Goal: Navigation & Orientation: Find specific page/section

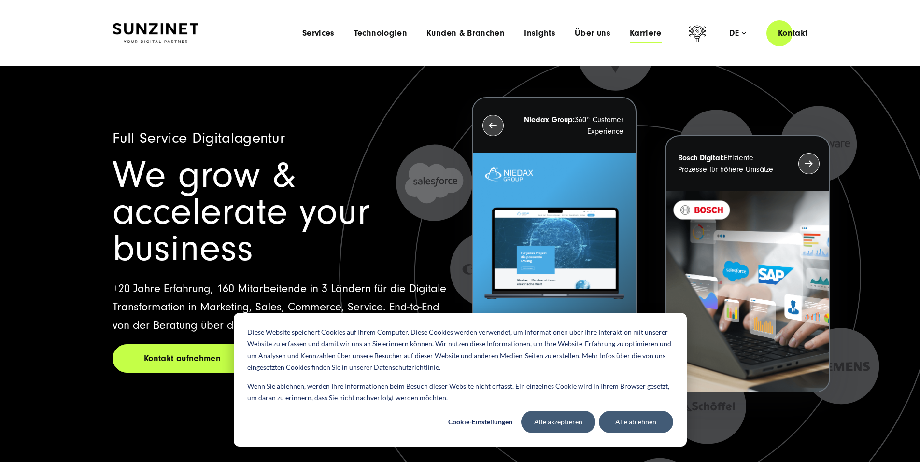
click at [630, 36] on span "Karriere" at bounding box center [646, 34] width 32 height 10
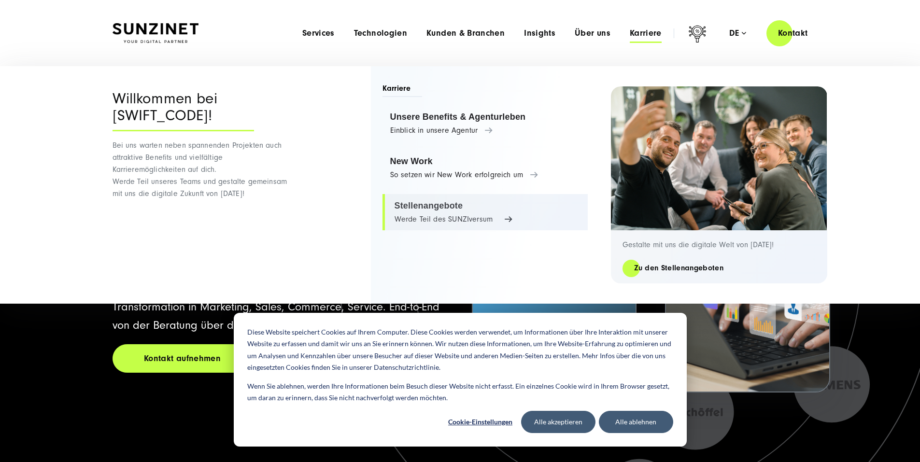
click at [416, 208] on link "Stellenangebote Werde Teil des SUNZIversum" at bounding box center [485, 212] width 205 height 37
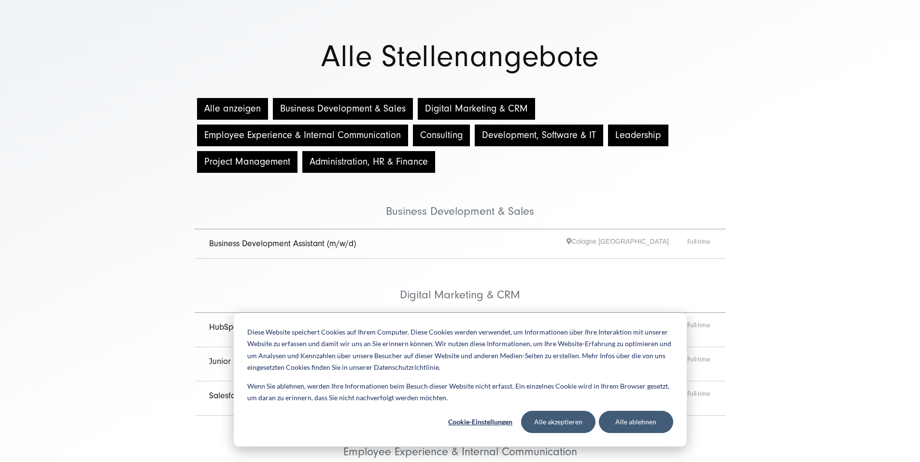
scroll to position [145, 0]
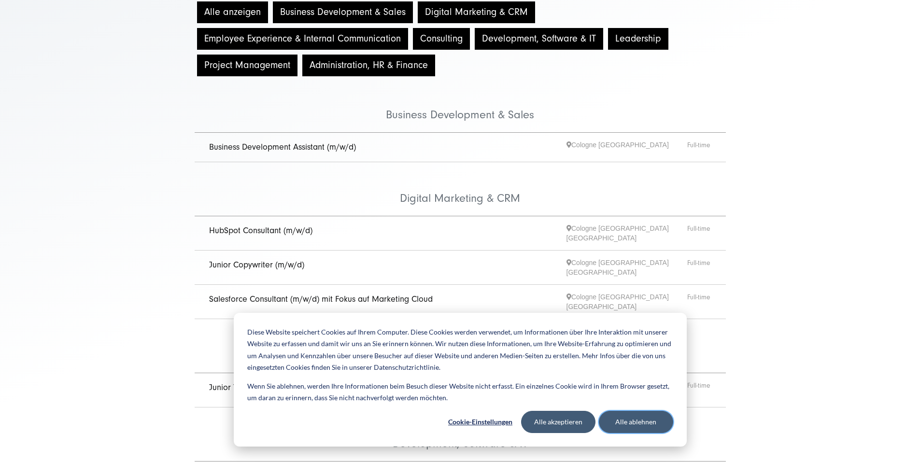
click at [652, 428] on button "Alle ablehnen" at bounding box center [636, 422] width 74 height 22
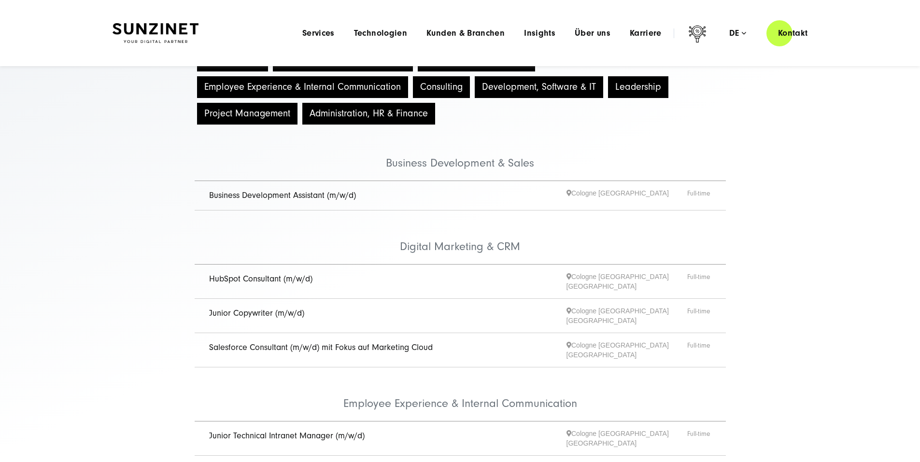
scroll to position [48, 0]
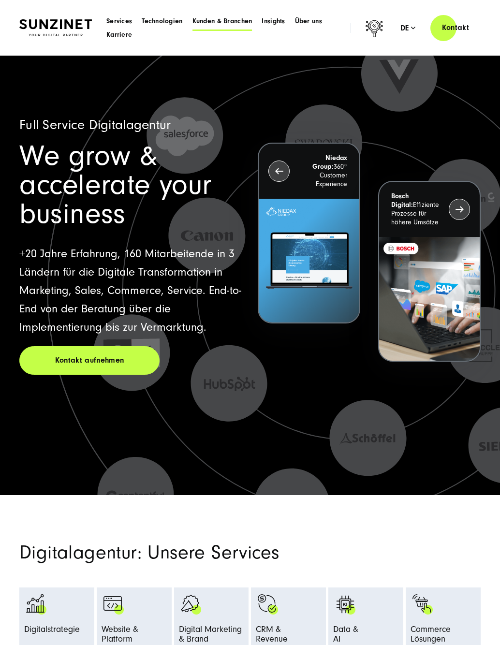
click at [215, 23] on span "Kunden & Branchen" at bounding box center [222, 21] width 60 height 10
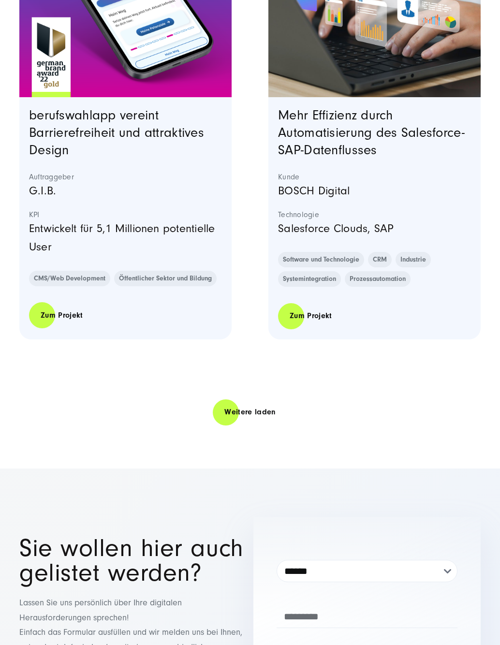
scroll to position [2802, 0]
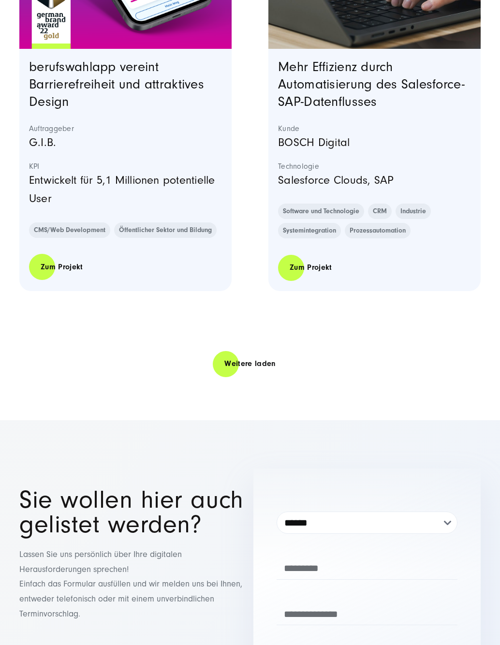
drag, startPoint x: 250, startPoint y: 369, endPoint x: 245, endPoint y: 369, distance: 5.3
click at [249, 370] on link "Weitere laden" at bounding box center [250, 364] width 74 height 28
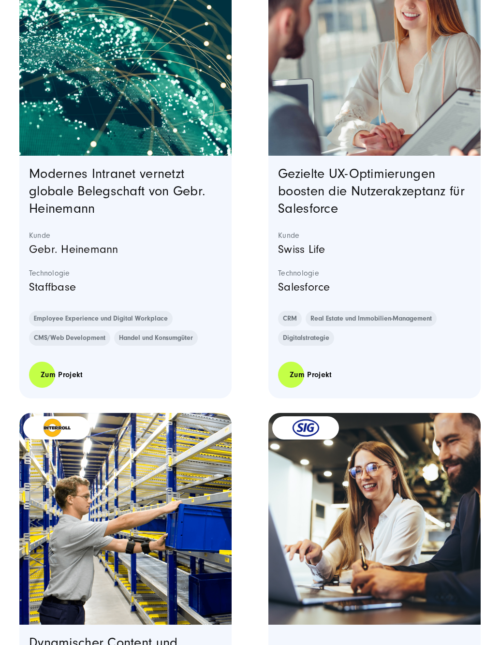
scroll to position [5122, 0]
